Goal: Check status: Check status

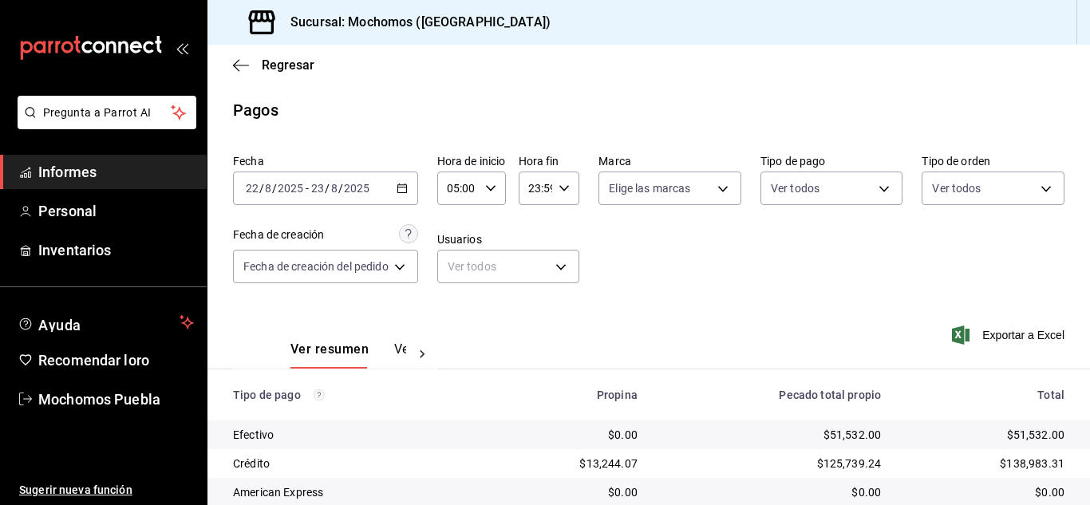
scroll to position [229, 0]
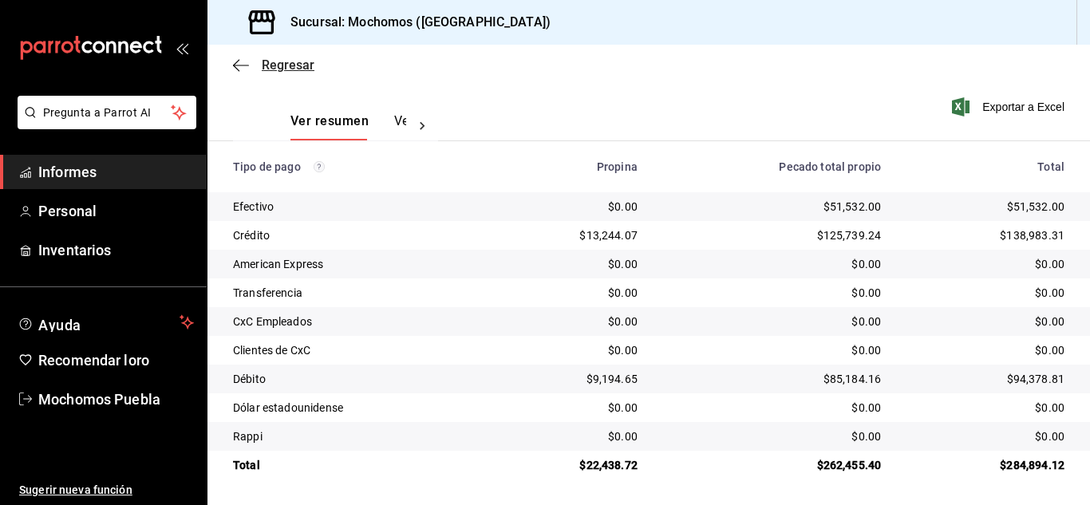
click at [240, 61] on icon "button" at bounding box center [241, 65] width 16 height 14
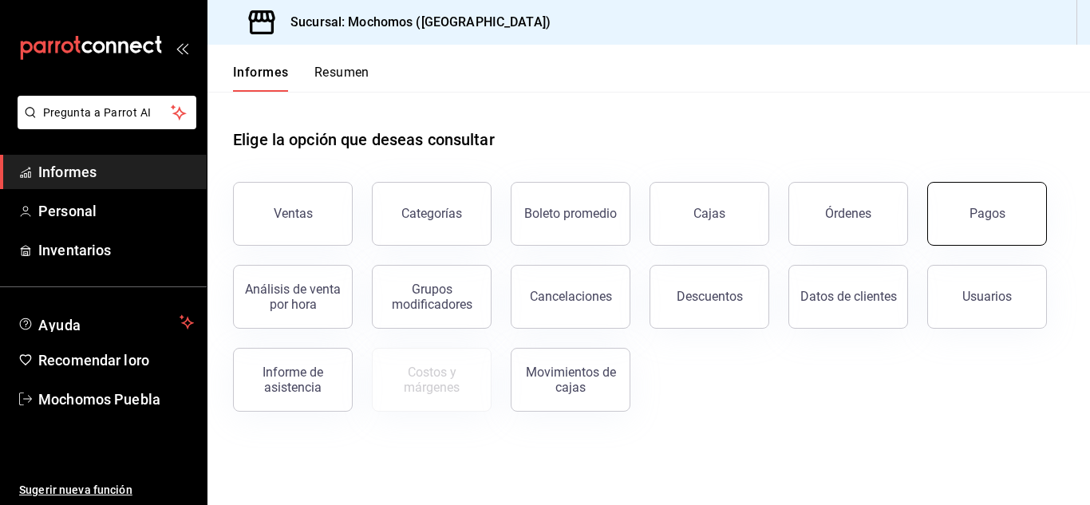
click at [965, 227] on button "Pagos" at bounding box center [987, 214] width 120 height 64
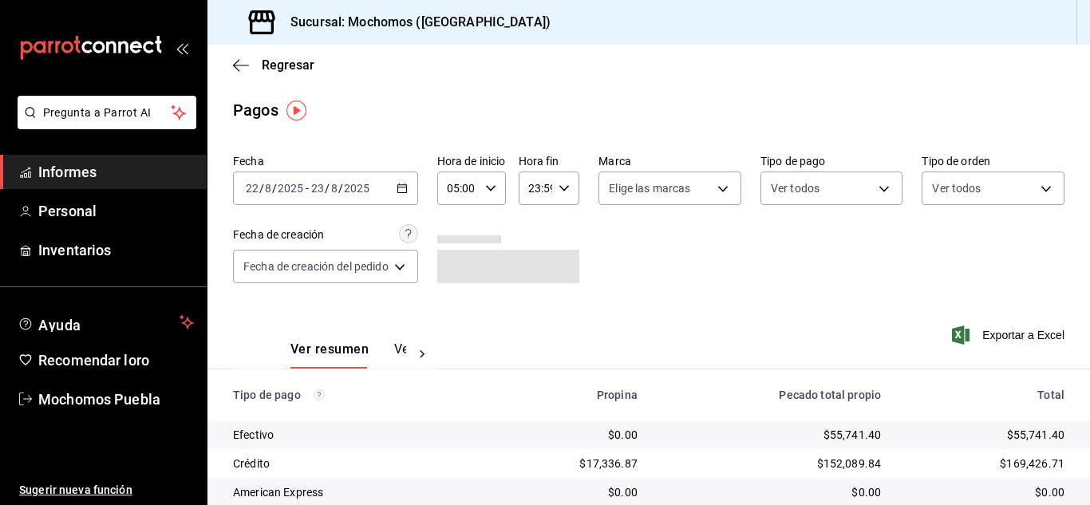
click at [408, 188] on icon "button" at bounding box center [402, 188] width 11 height 11
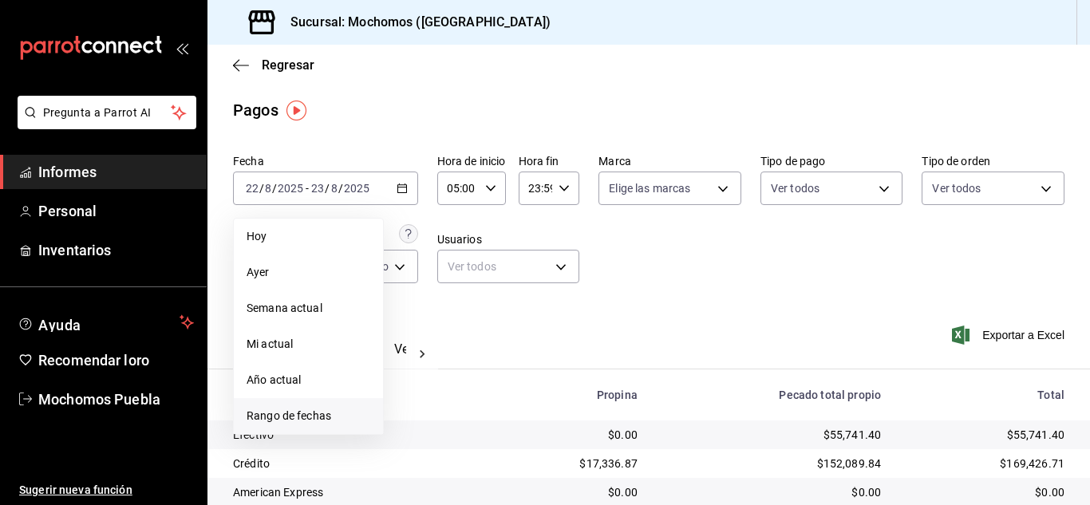
click at [318, 413] on font "Rango de fechas" at bounding box center [289, 415] width 85 height 13
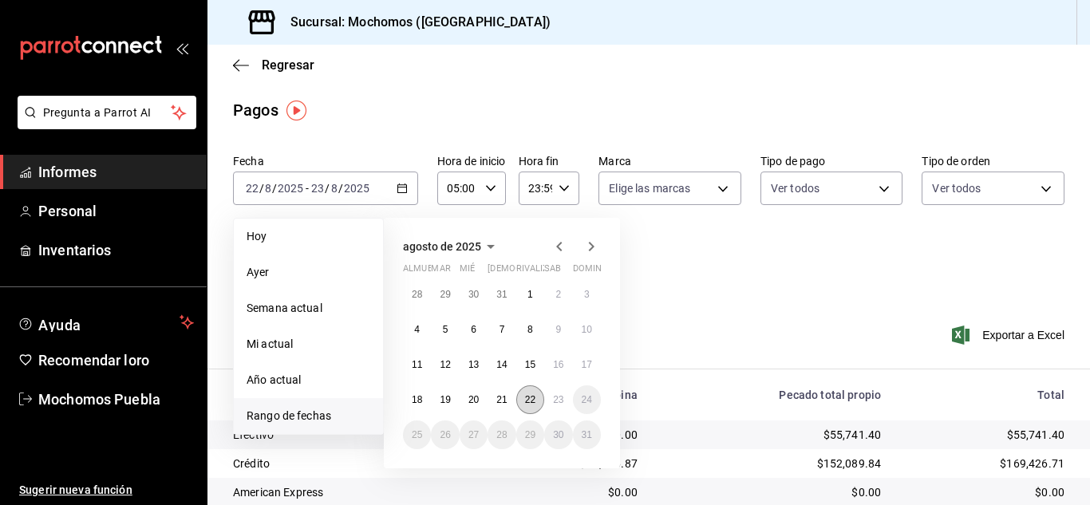
click at [523, 401] on button "22" at bounding box center [530, 399] width 28 height 29
click at [556, 400] on font "23" at bounding box center [558, 399] width 10 height 11
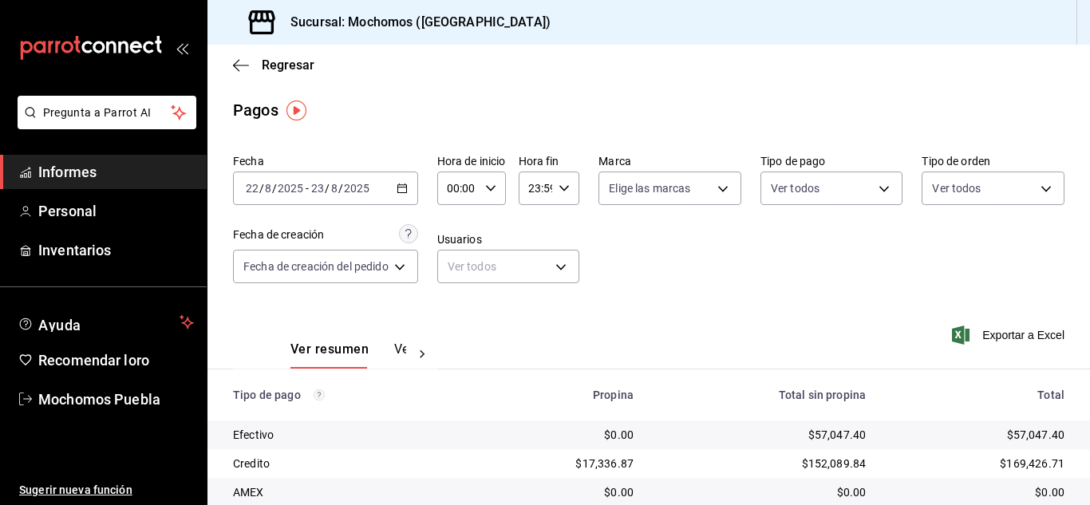
click at [700, 323] on div "Ver resumen Ver pagos Exportar a Excel" at bounding box center [648, 344] width 883 height 85
click at [489, 189] on icon "button" at bounding box center [490, 188] width 11 height 11
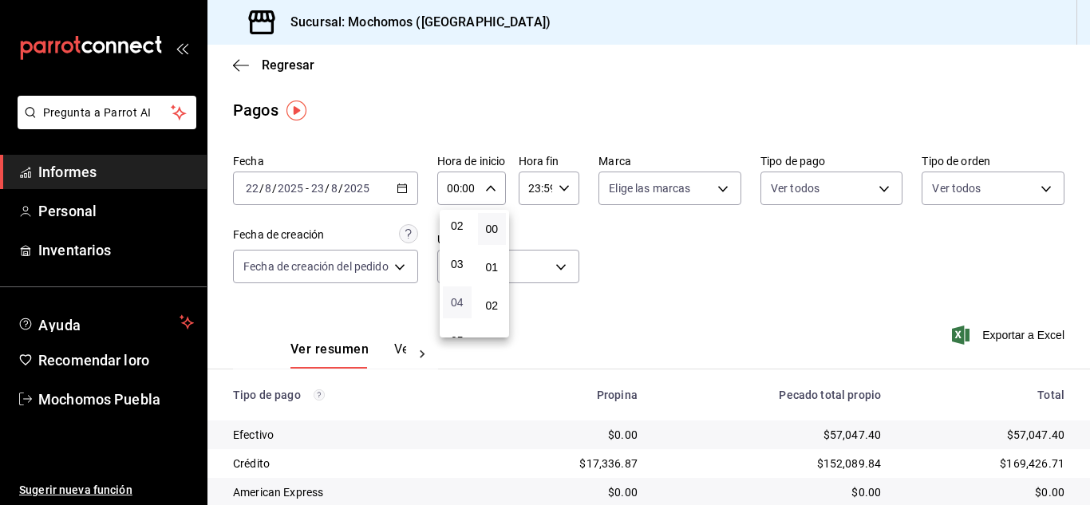
scroll to position [160, 0]
click at [454, 263] on font "05" at bounding box center [457, 261] width 13 height 13
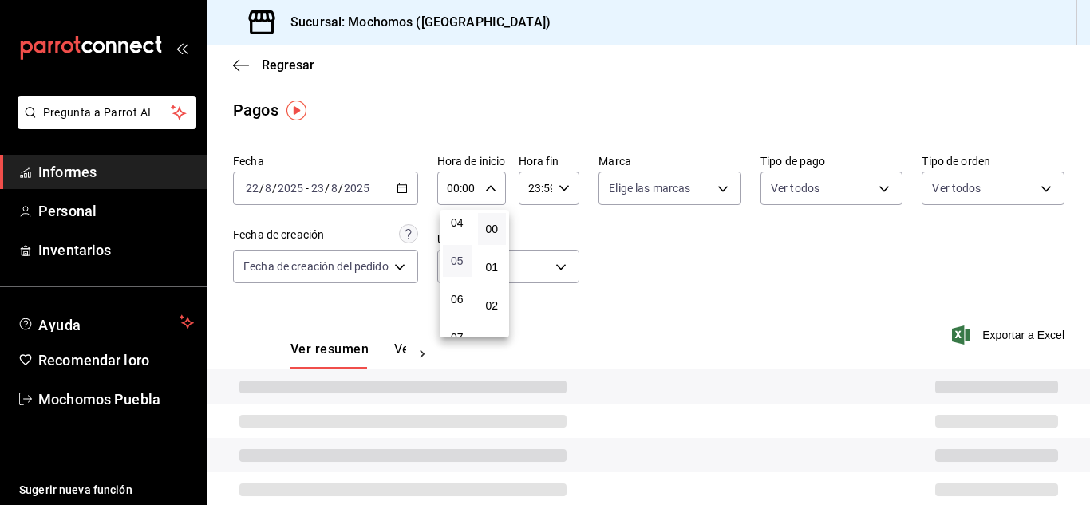
type input "05:00"
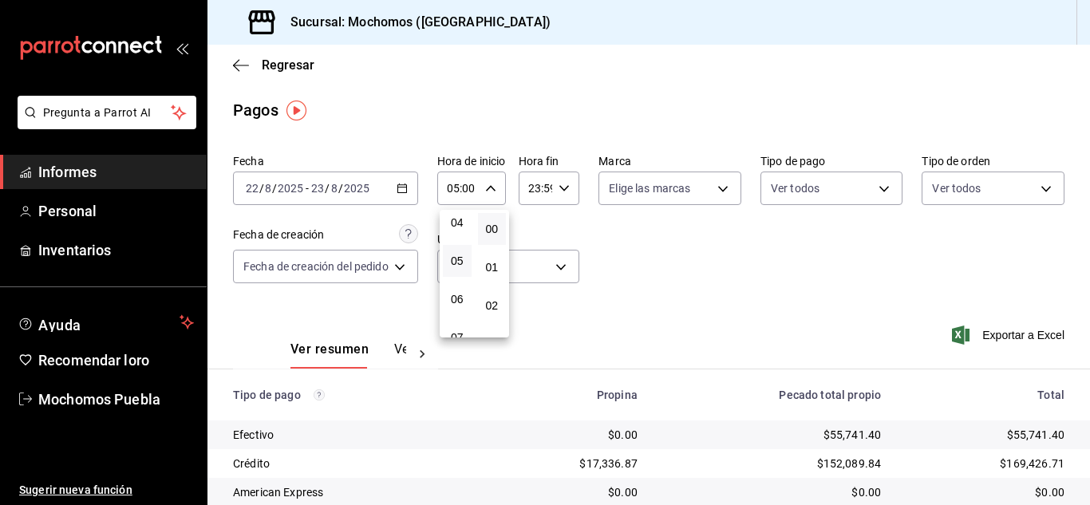
click at [669, 261] on div at bounding box center [545, 252] width 1090 height 505
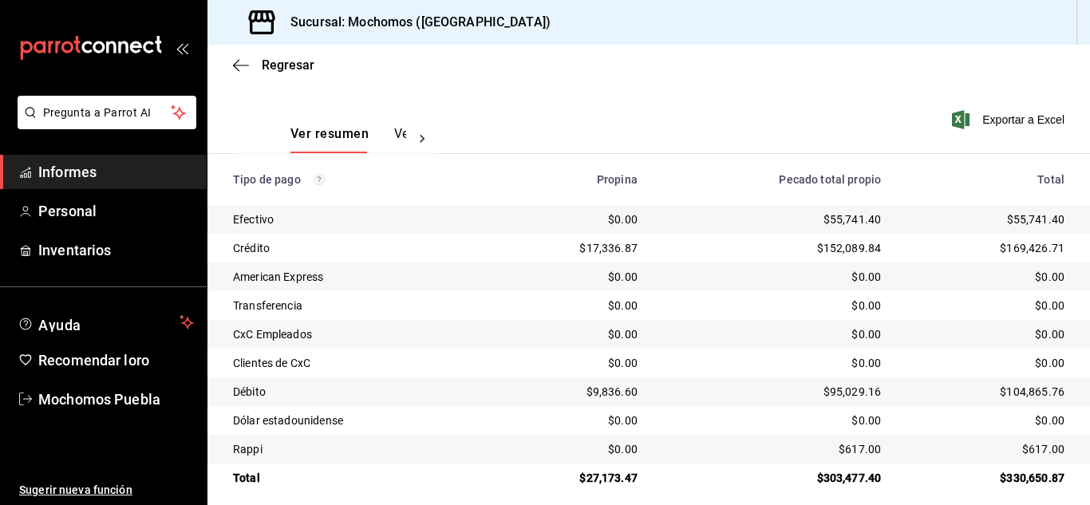
scroll to position [229, 0]
